Goal: Book appointment/travel/reservation

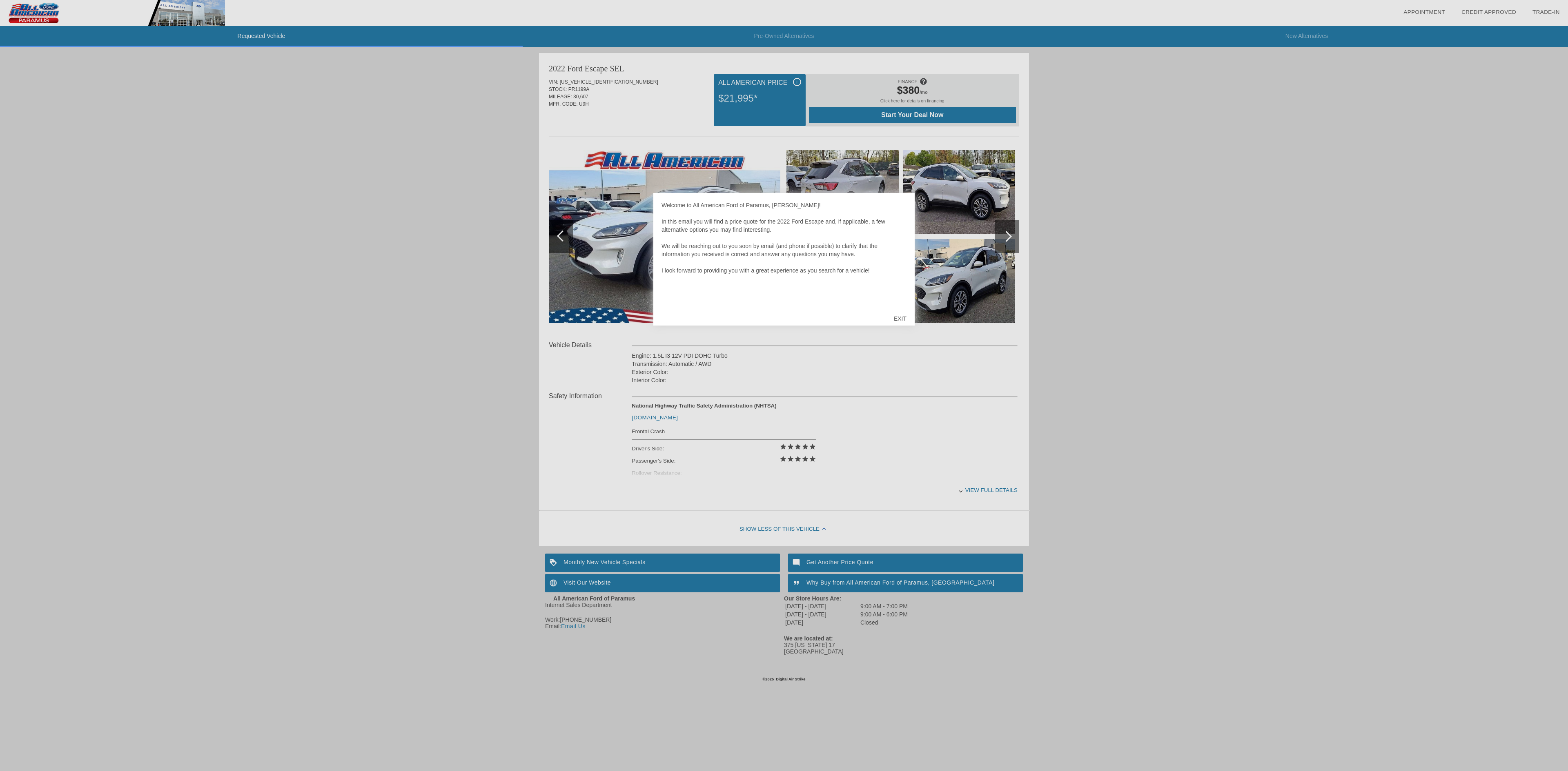
click at [902, 320] on div "EXIT" at bounding box center [900, 318] width 29 height 24
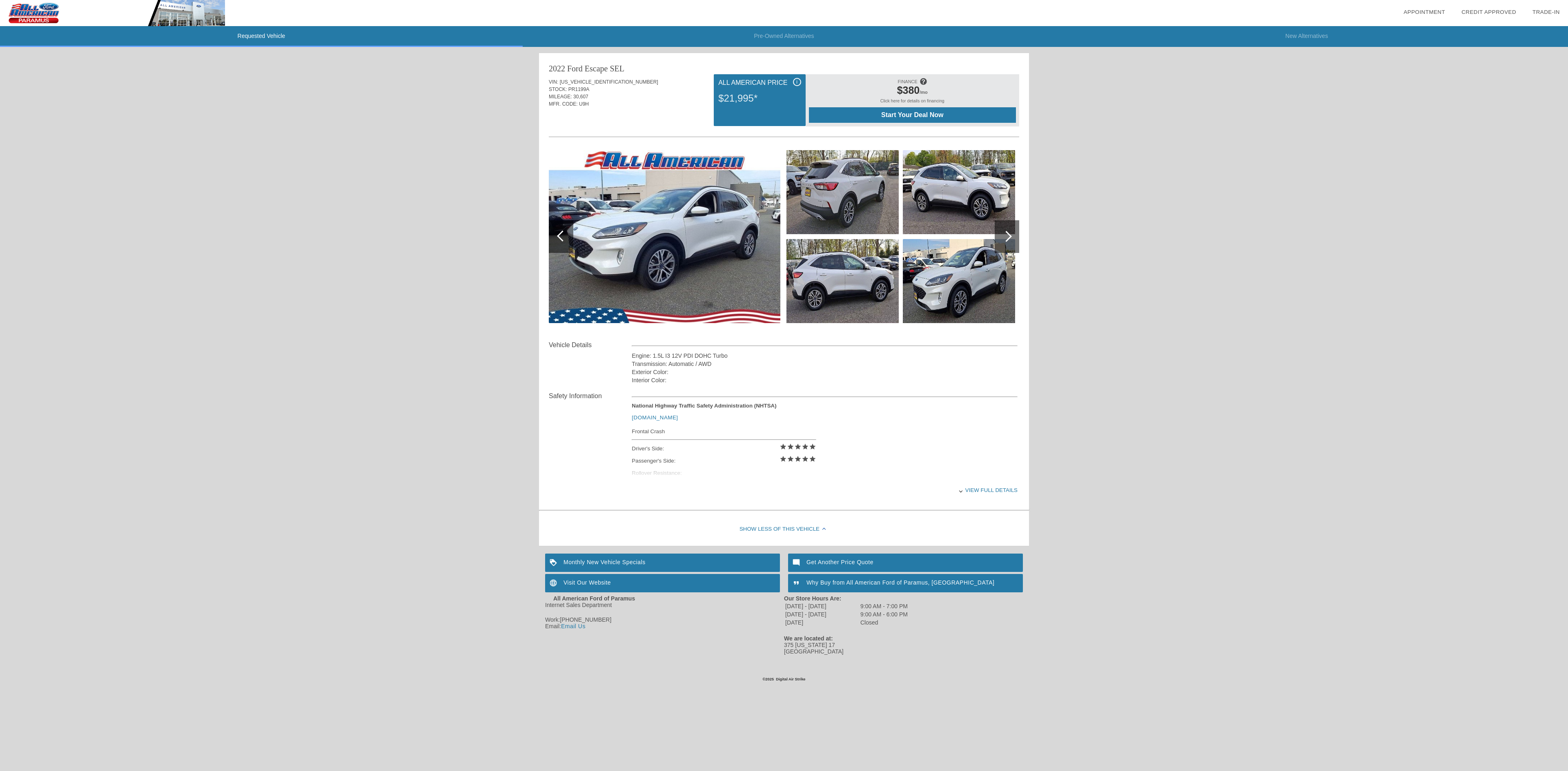
click at [964, 494] on div "View full details" at bounding box center [824, 490] width 386 height 20
click at [772, 28] on li "Pre-Owned Alternatives" at bounding box center [784, 36] width 523 height 20
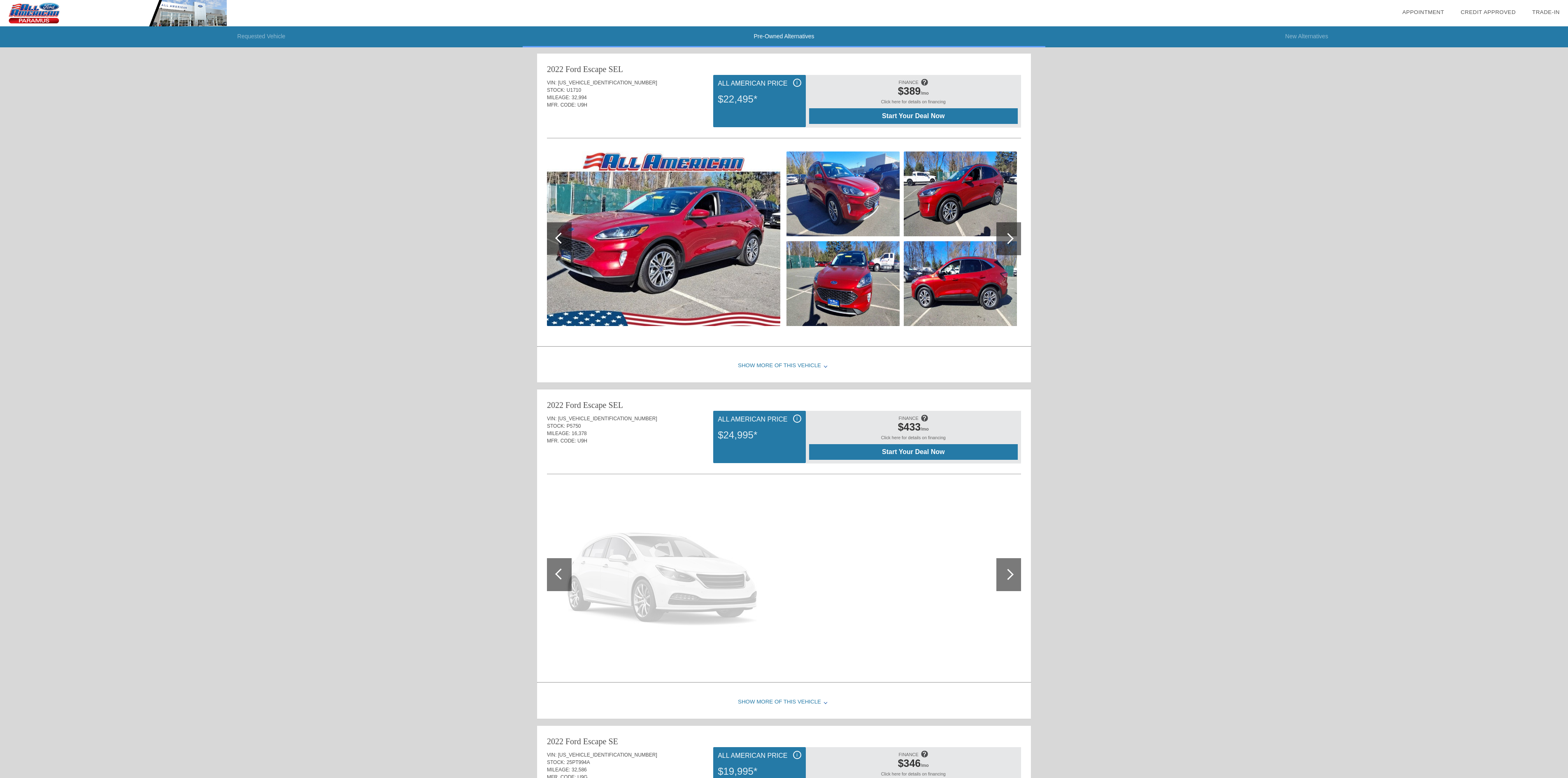
click at [1286, 37] on li "New Alternatives" at bounding box center [1306, 37] width 522 height 21
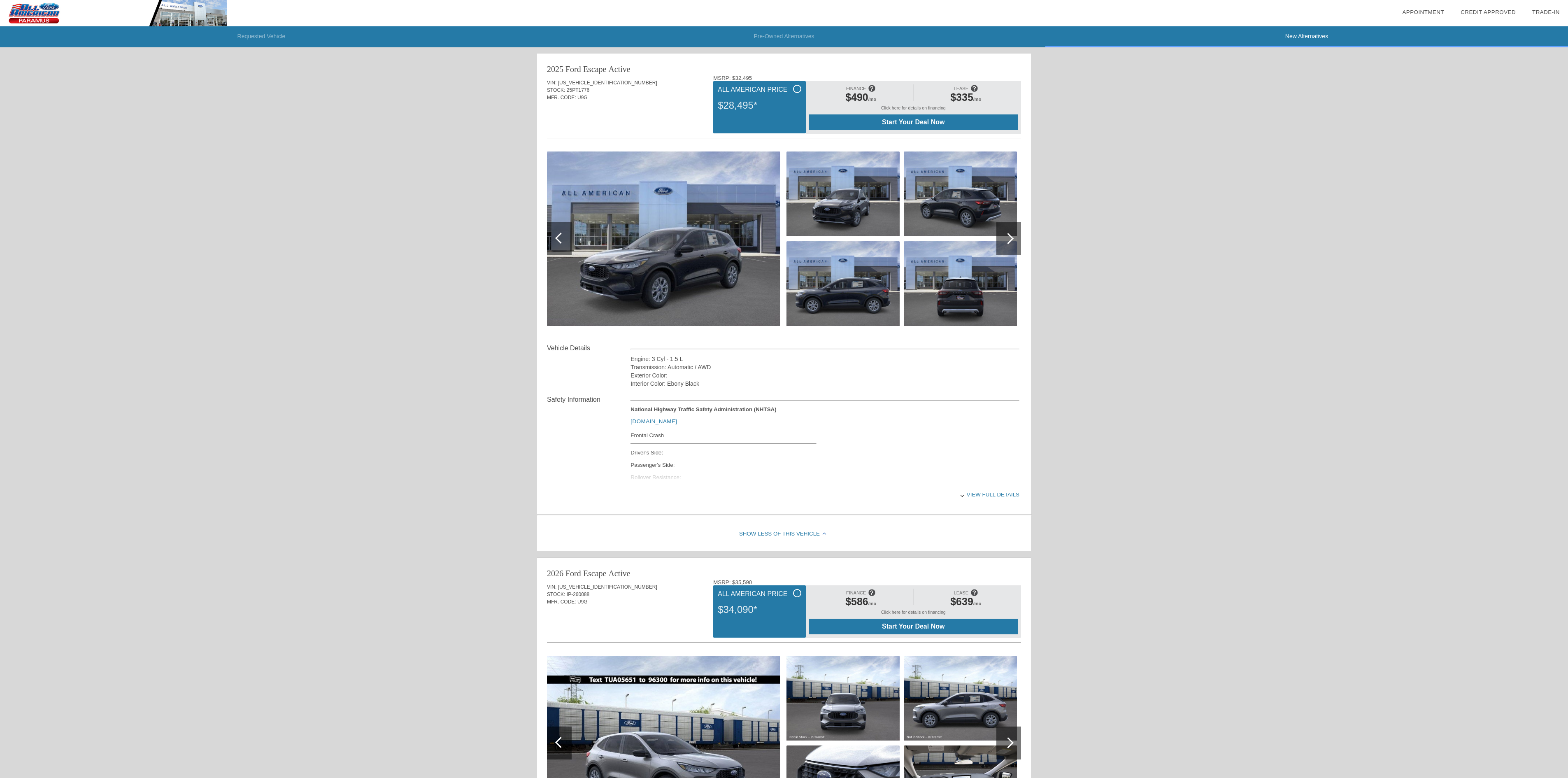
click at [876, 123] on span "Start Your Deal Now" at bounding box center [914, 122] width 188 height 7
click at [1427, 14] on link "Appointment" at bounding box center [1422, 12] width 42 height 6
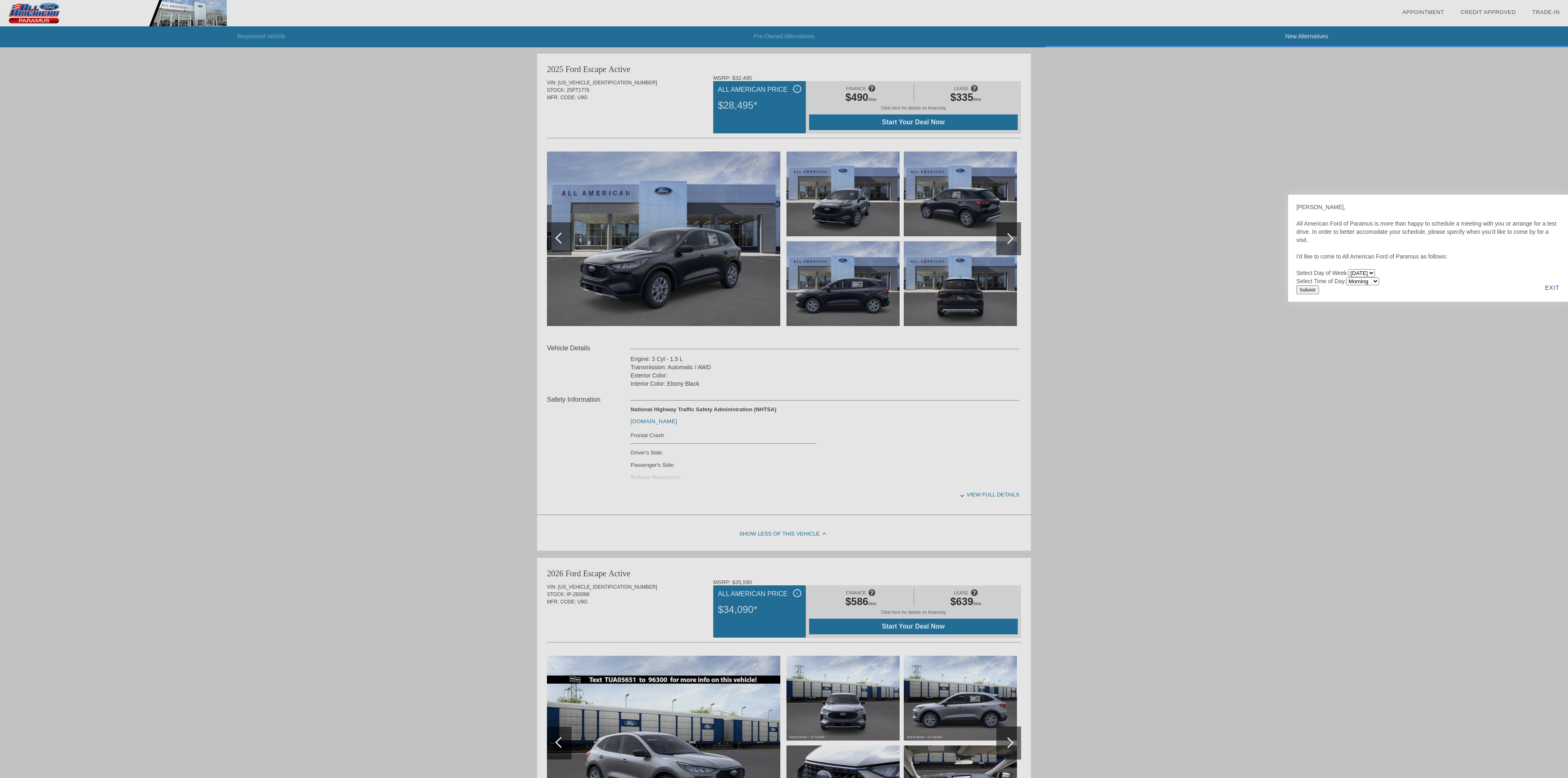
click at [1375, 274] on select "[DATE] [DATE] [DATE] [DATE] [DATE] [DATE]" at bounding box center [1361, 274] width 26 height 8
click at [1454, 284] on div "[PERSON_NAME], All American Ford of [PERSON_NAME] is more than happy to schedul…" at bounding box center [1427, 244] width 263 height 83
click at [1380, 286] on div "[PERSON_NAME], All American Ford of [PERSON_NAME] is more than happy to schedul…" at bounding box center [1427, 248] width 263 height 91
click at [1457, 247] on div "[PERSON_NAME], All American Ford of [PERSON_NAME] is more than happy to schedul…" at bounding box center [1427, 244] width 263 height 83
click at [1375, 270] on select "[DATE] [DATE] [DATE] [DATE] [DATE] [DATE]" at bounding box center [1361, 274] width 26 height 8
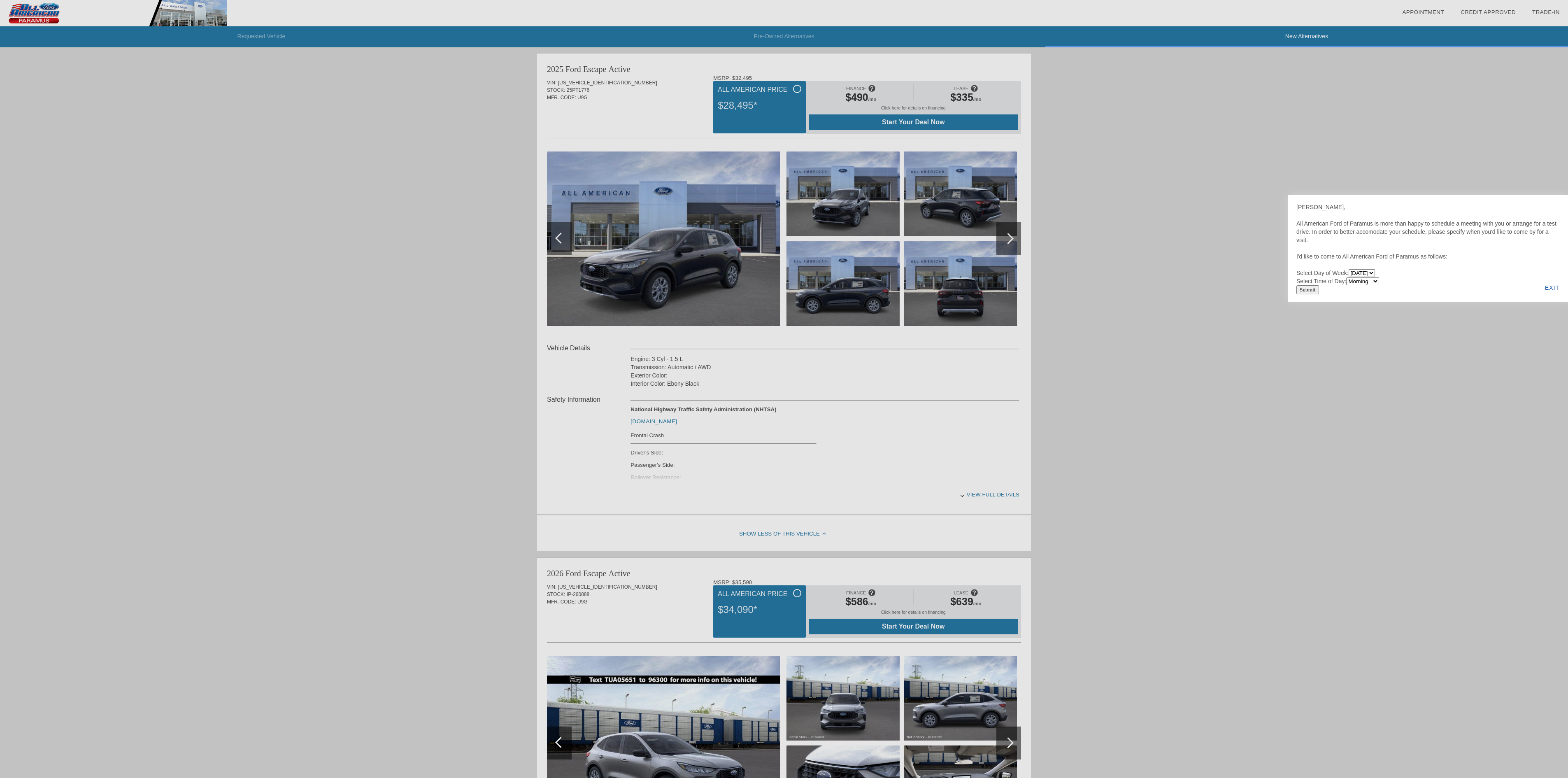
select select "[DATE]"
click at [1350, 270] on select "[DATE] [DATE] [DATE] [DATE] [DATE] [DATE]" at bounding box center [1361, 274] width 26 height 8
click at [1376, 284] on select "Morning Afternoon Evening" at bounding box center [1362, 282] width 33 height 8
select select "Afternoon"
click at [1348, 278] on select "Morning Afternoon Evening" at bounding box center [1362, 282] width 33 height 8
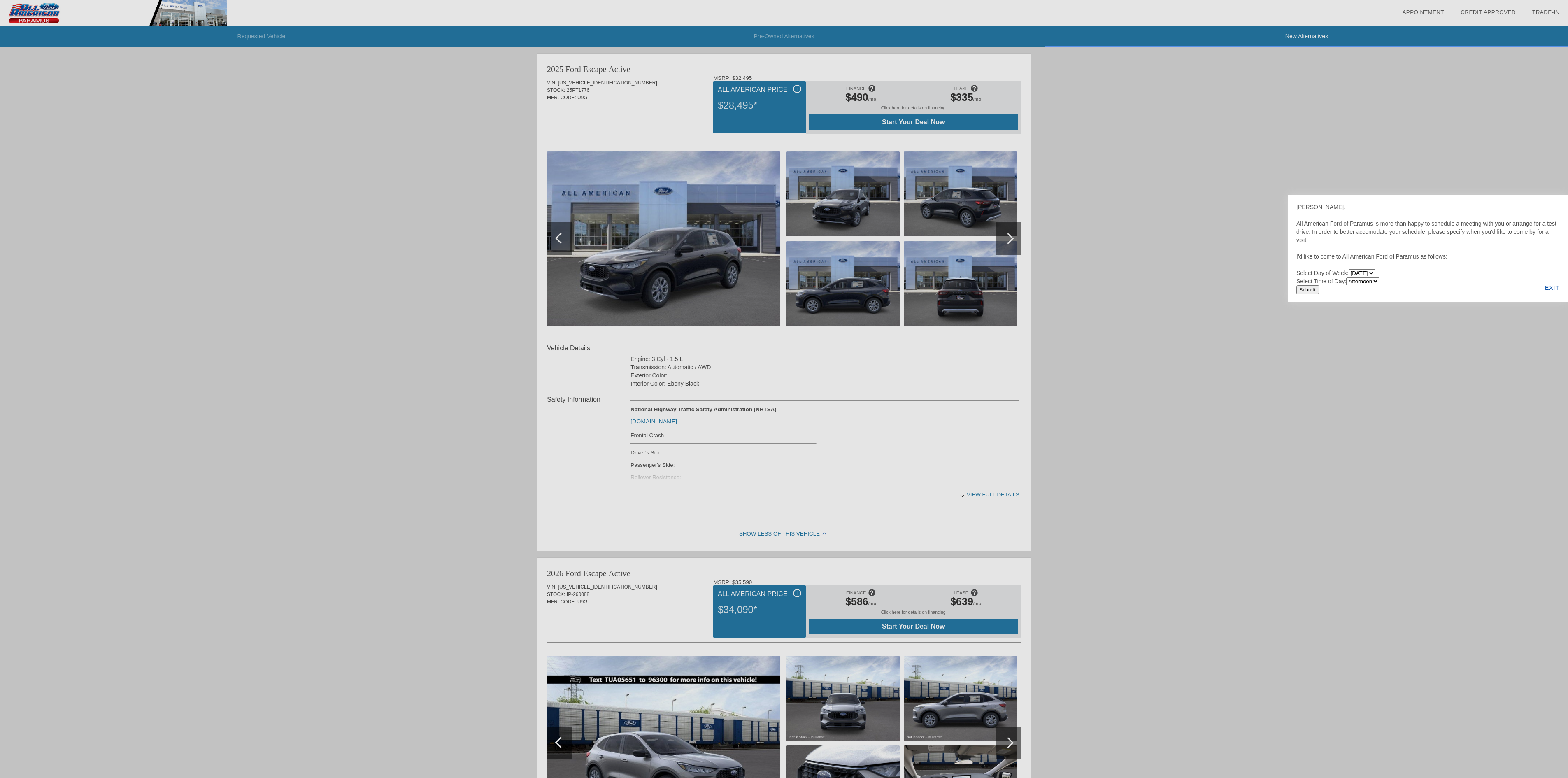
click at [1547, 286] on div "EXIT" at bounding box center [1552, 287] width 32 height 28
